Goal: Task Accomplishment & Management: Use online tool/utility

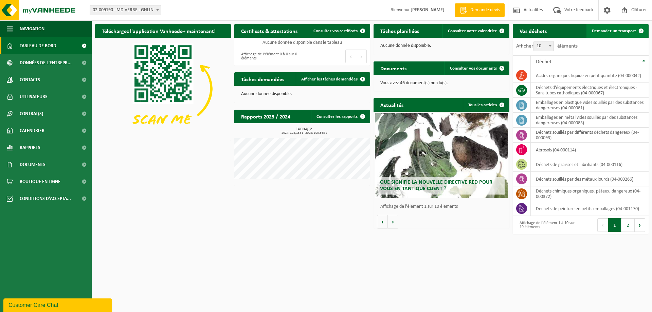
click at [636, 33] on span at bounding box center [641, 31] width 14 height 14
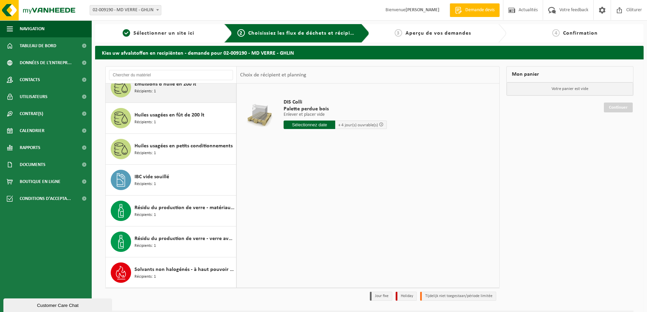
scroll to position [383, 0]
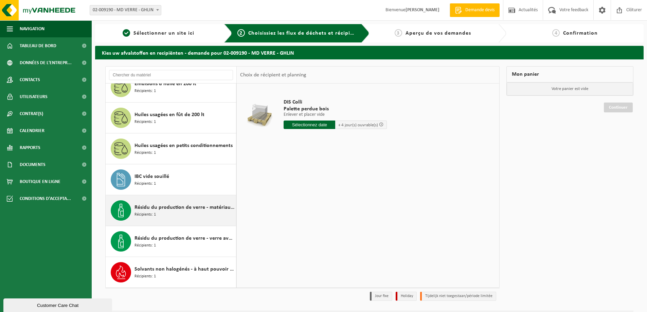
click at [181, 222] on div "Résidu du production de verre - matériau sableux contenant une quantité limitée…" at bounding box center [171, 210] width 131 height 31
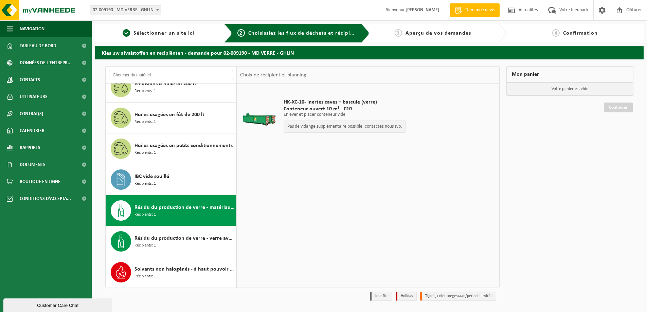
click at [280, 125] on div "HK-XC-10- inertes caves + bascule (verre) Conteneur ouvert 10 m³ - C10 Enlever …" at bounding box center [344, 117] width 129 height 51
click at [198, 207] on span "Résidu du production de verre - matériau sableux contenant une quantité limitée…" at bounding box center [184, 207] width 100 height 8
click at [302, 124] on p "Pas de vidange supplémentaire possible, contactez nous svp." at bounding box center [344, 126] width 115 height 5
click at [289, 105] on div "HK-XC-10- inertes caves + bascule (verre) Conteneur ouvert 10 m³ - C10 Enlever …" at bounding box center [344, 117] width 129 height 51
click at [289, 105] on span "HK-XC-10- inertes caves + bascule (verre)" at bounding box center [344, 102] width 122 height 7
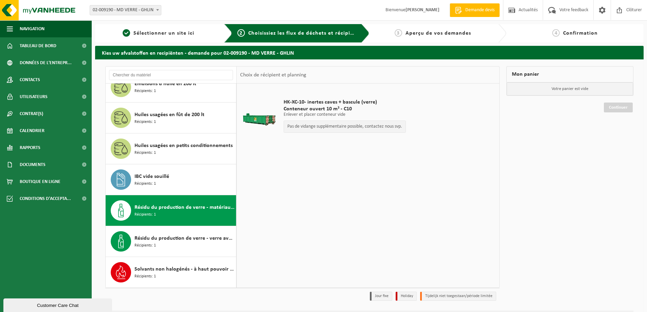
click at [250, 115] on div at bounding box center [259, 117] width 35 height 27
click at [147, 245] on span "Récipients: 1" at bounding box center [144, 245] width 21 height 6
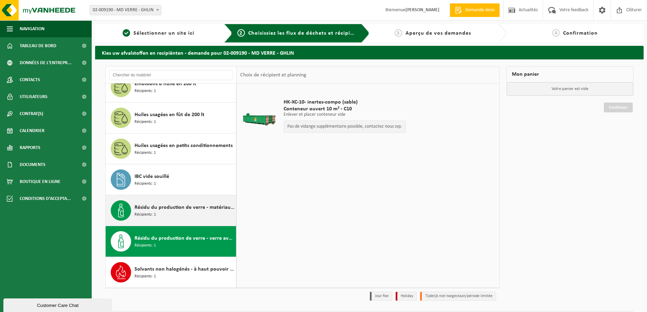
click at [160, 212] on div "Résidu du production de verre - matériau sableux contenant une quantité limitée…" at bounding box center [184, 210] width 100 height 20
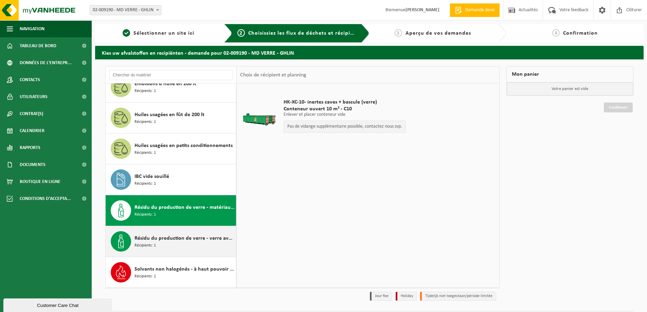
click at [186, 240] on span "Résidu du production de verre - verre avec fraction sableuse" at bounding box center [184, 238] width 100 height 8
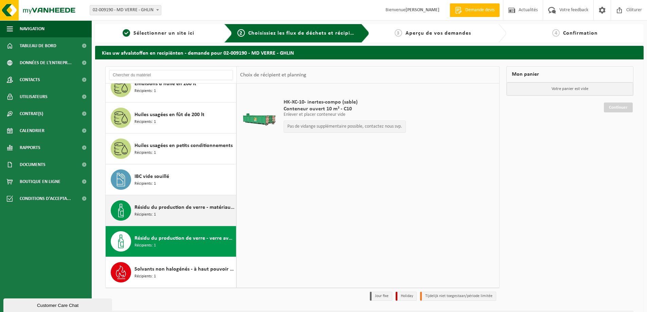
click at [186, 206] on span "Résidu du production de verre - matériau sableux contenant une quantité limitée…" at bounding box center [184, 207] width 100 height 8
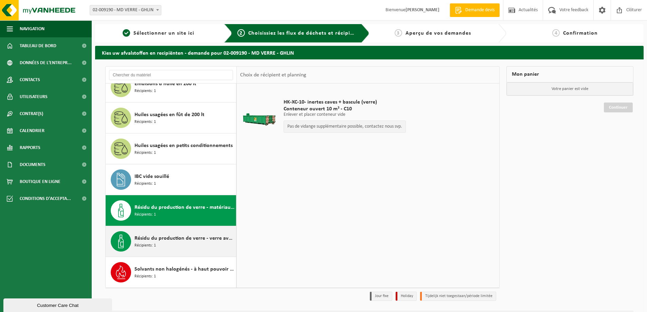
click at [173, 239] on span "Résidu du production de verre - verre avec fraction sableuse" at bounding box center [184, 238] width 100 height 8
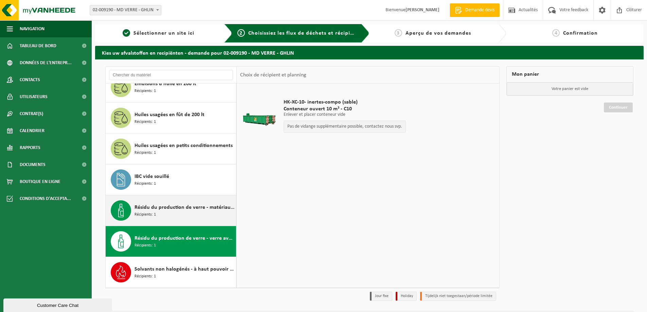
click at [168, 224] on div "Résidu du production de verre - matériau sableux contenant une quantité limitée…" at bounding box center [171, 210] width 131 height 31
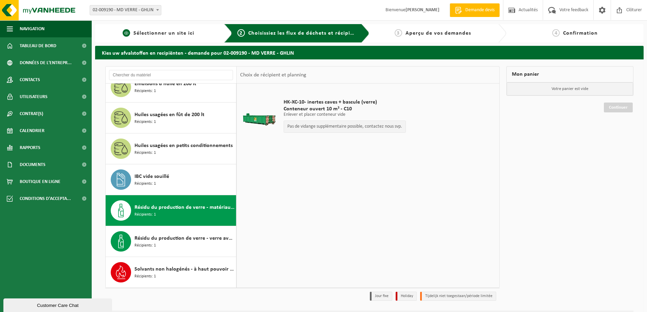
click at [195, 32] on link "1 Sélectionner un site ici" at bounding box center [158, 33] width 120 height 8
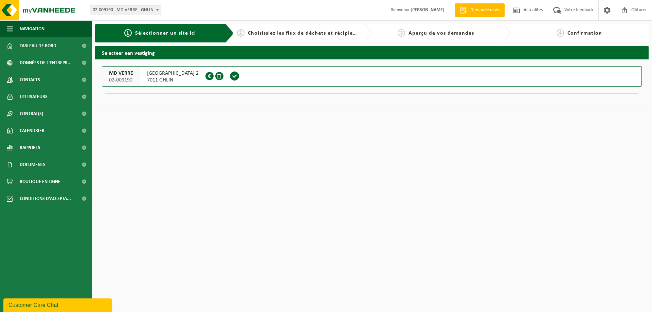
drag, startPoint x: 268, startPoint y: 35, endPoint x: 205, endPoint y: 22, distance: 63.8
click at [268, 35] on span "Choisissiez les flux de déchets et récipients" at bounding box center [304, 33] width 113 height 5
click at [229, 77] on span at bounding box center [234, 76] width 10 height 10
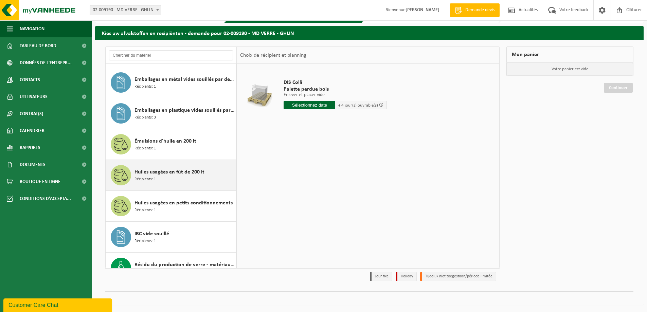
scroll to position [383, 0]
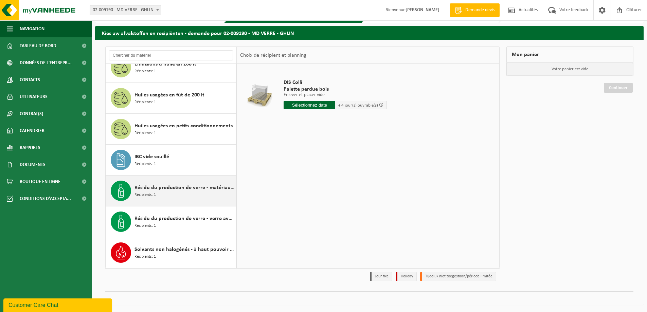
click at [171, 194] on div "Résidu du production de verre - matériau sableux contenant une quantité limitée…" at bounding box center [184, 191] width 100 height 20
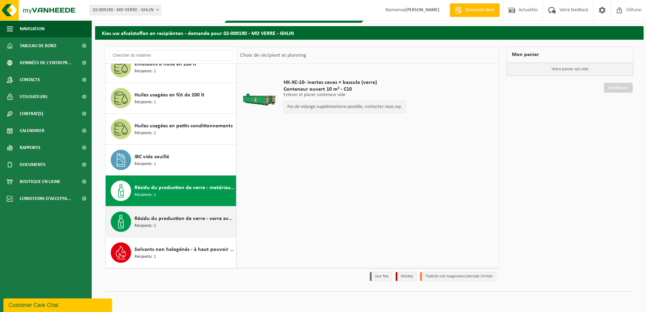
click at [167, 221] on span "Résidu du production de verre - verre avec fraction sableuse" at bounding box center [184, 219] width 100 height 8
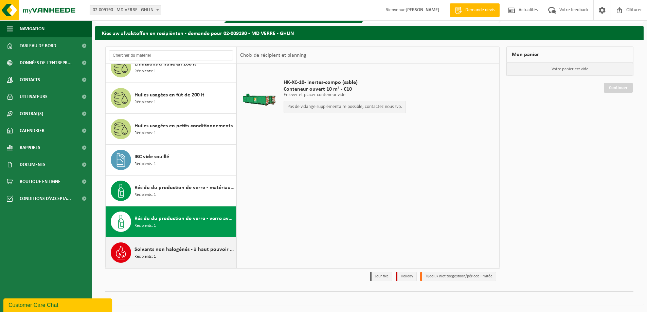
click at [166, 248] on span "Solvants non halogénés - à haut pouvoir calorifique en fût 200L" at bounding box center [184, 249] width 100 height 8
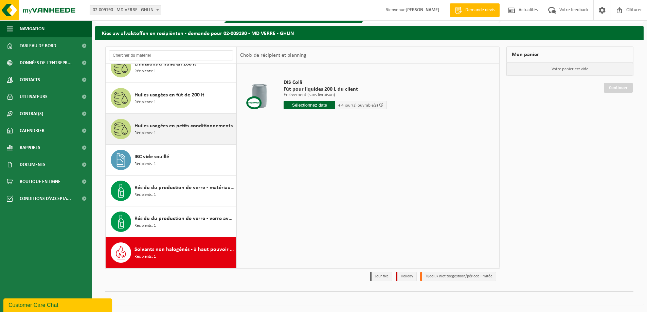
click at [180, 135] on div "Huiles usagées en petits conditionnements Récipients: 1" at bounding box center [184, 129] width 100 height 20
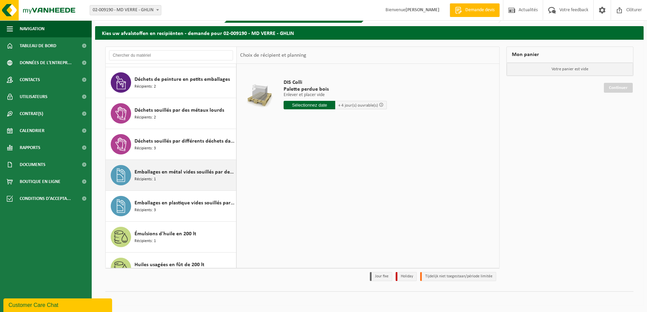
click at [176, 113] on span "Déchets souillés par des métaux lourds" at bounding box center [179, 110] width 90 height 8
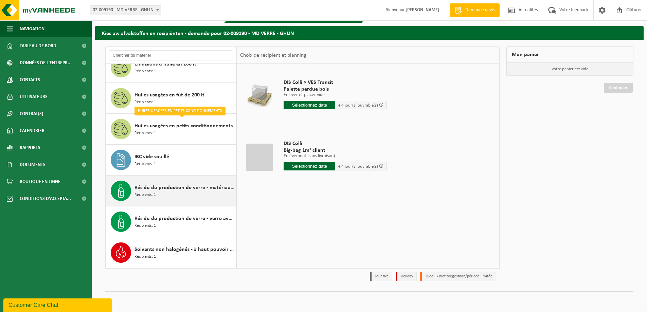
click at [155, 185] on span "Résidu du production de verre - matériau sableux contenant une quantité limitée…" at bounding box center [184, 188] width 100 height 8
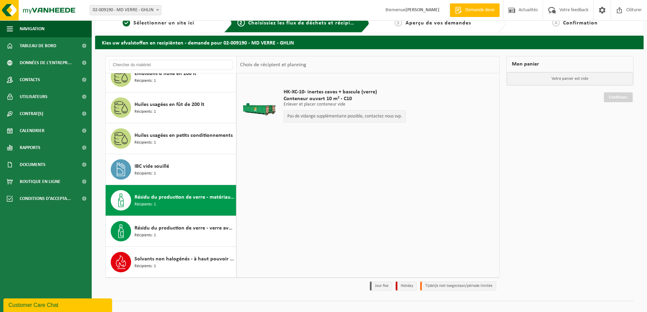
scroll to position [20, 0]
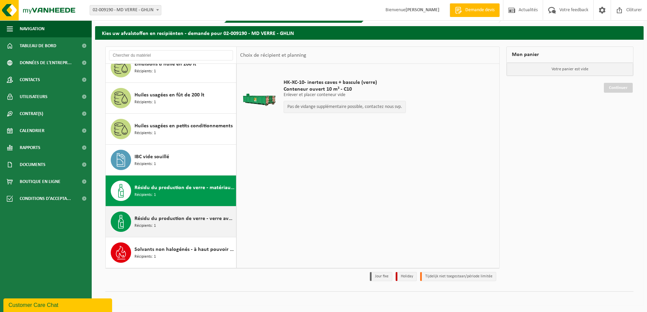
click at [184, 226] on div "Résidu du production de verre - verre avec fraction sableuse Récipients: 1" at bounding box center [184, 221] width 100 height 20
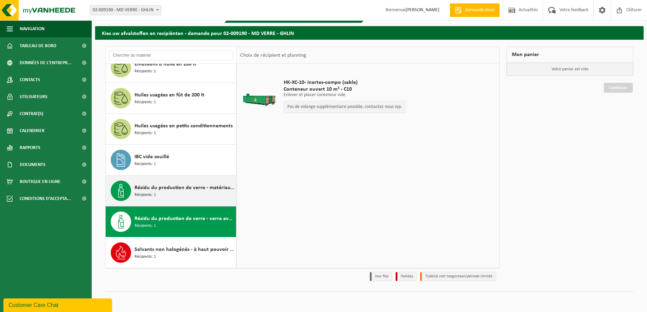
click at [192, 190] on span "Résidu du production de verre - matériau sableux contenant une quantité limitée…" at bounding box center [184, 188] width 100 height 8
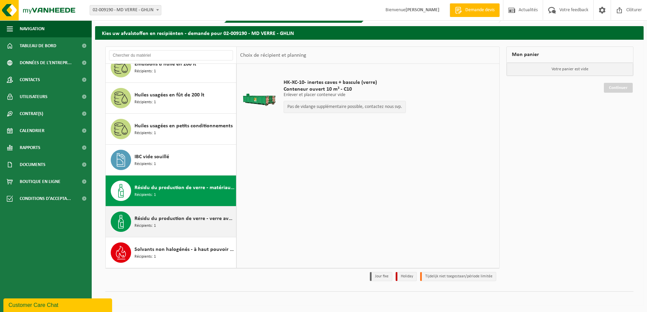
click at [167, 217] on span "Résidu du production de verre - verre avec fraction sableuse" at bounding box center [184, 219] width 100 height 8
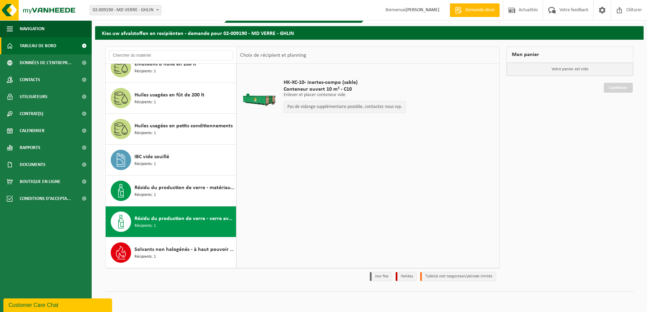
click at [61, 52] on link "Tableau de bord" at bounding box center [46, 45] width 92 height 17
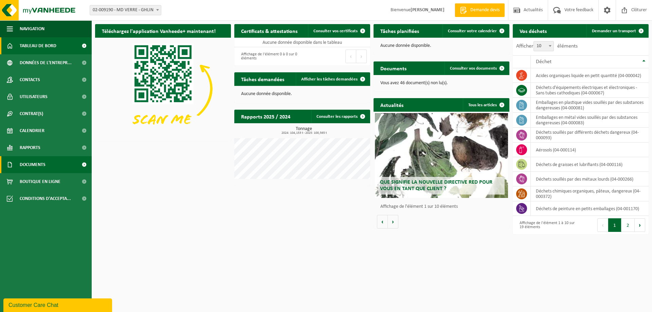
click at [58, 159] on link "Documents" at bounding box center [46, 164] width 92 height 17
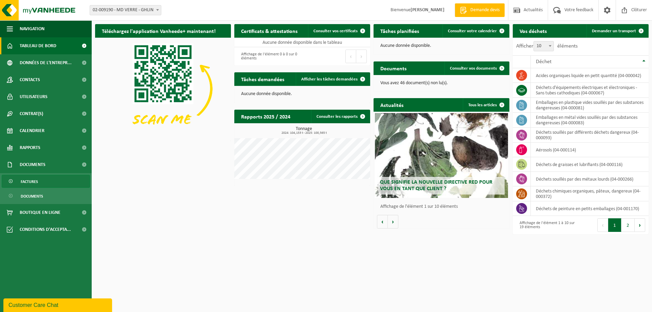
click at [52, 182] on link "Factures" at bounding box center [46, 181] width 88 height 13
